Goal: Information Seeking & Learning: Learn about a topic

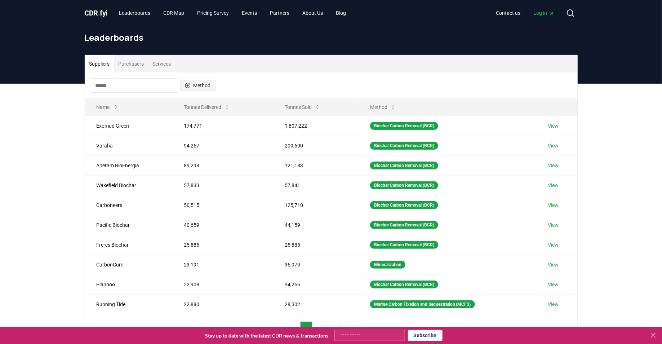
click at [203, 86] on button "Method" at bounding box center [197, 86] width 35 height 12
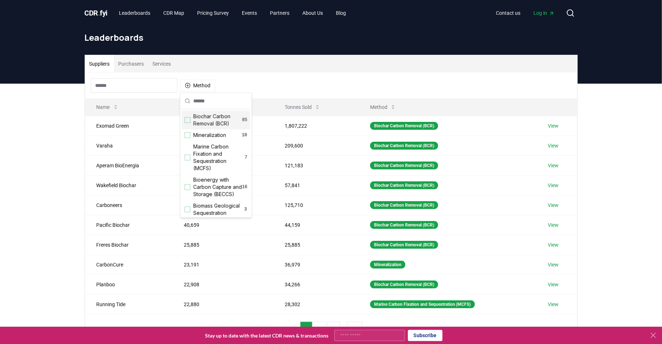
click at [186, 119] on div "Suggestions" at bounding box center [188, 120] width 6 height 6
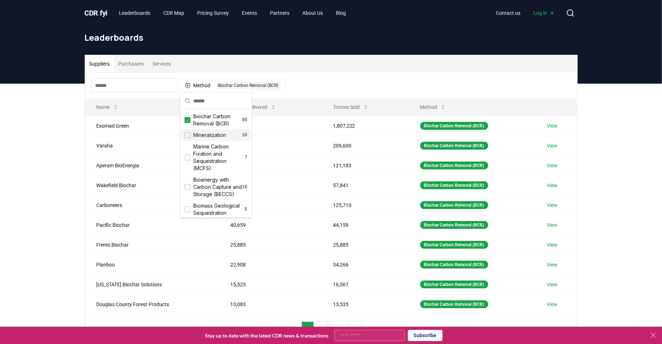
click at [29, 148] on div "Suppliers Purchasers Services Method 1 Biochar Carbon Removal (BCR) Name Tonnes…" at bounding box center [331, 228] width 662 height 289
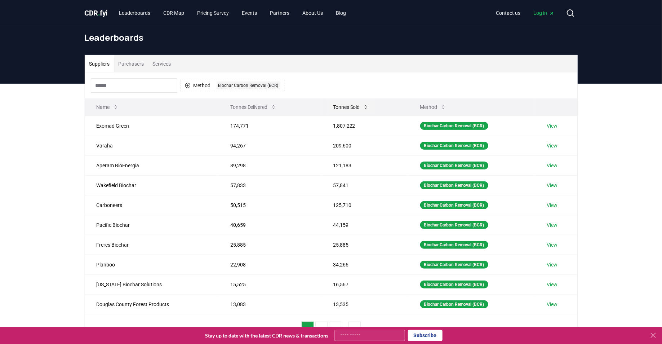
click at [353, 113] on button "Tonnes Sold" at bounding box center [350, 107] width 47 height 14
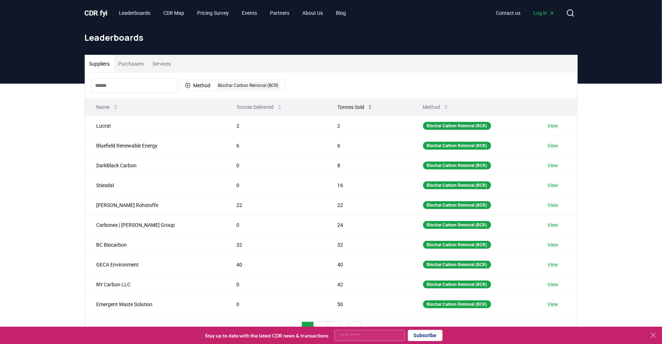
click at [352, 108] on button "Tonnes Sold" at bounding box center [355, 107] width 47 height 14
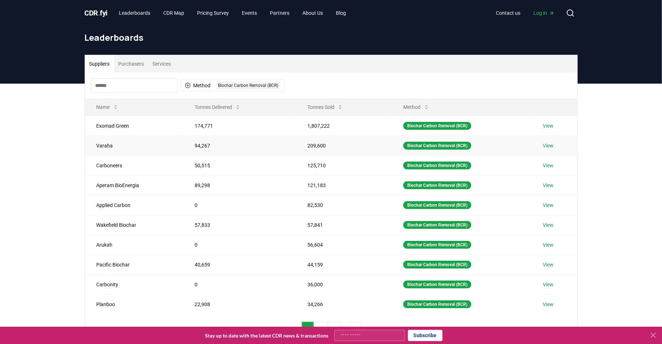
drag, startPoint x: 334, startPoint y: 147, endPoint x: 296, endPoint y: 148, distance: 38.2
click at [296, 148] on td "209,600" at bounding box center [344, 145] width 96 height 20
click at [316, 146] on td "209,600" at bounding box center [344, 145] width 96 height 20
click at [547, 128] on link "View" at bounding box center [548, 125] width 11 height 7
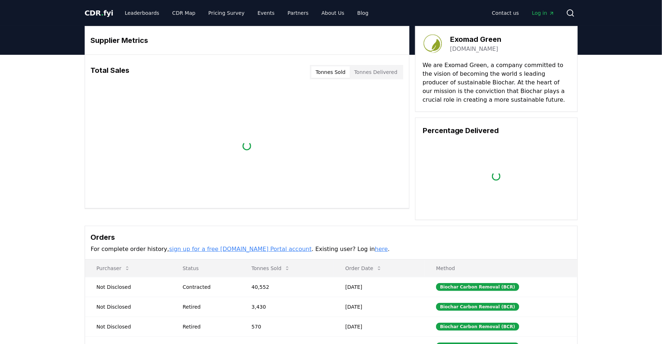
scroll to position [103, 0]
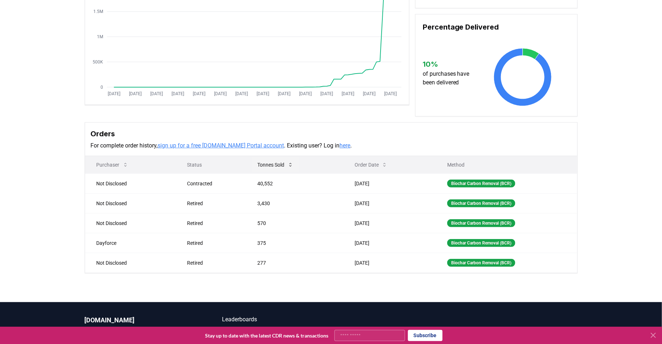
click at [284, 164] on button "Tonnes Sold" at bounding box center [275, 164] width 47 height 14
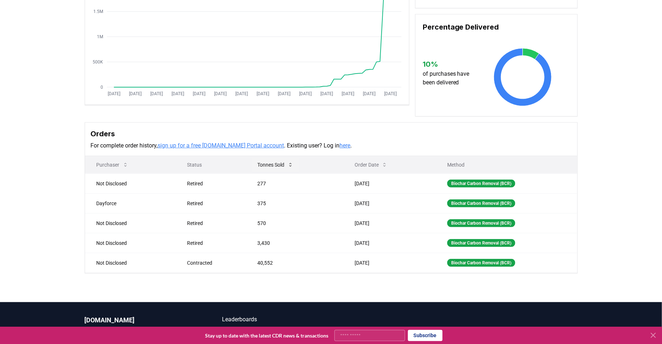
click at [284, 164] on button "Tonnes Sold" at bounding box center [275, 164] width 47 height 14
